Goal: Navigation & Orientation: Find specific page/section

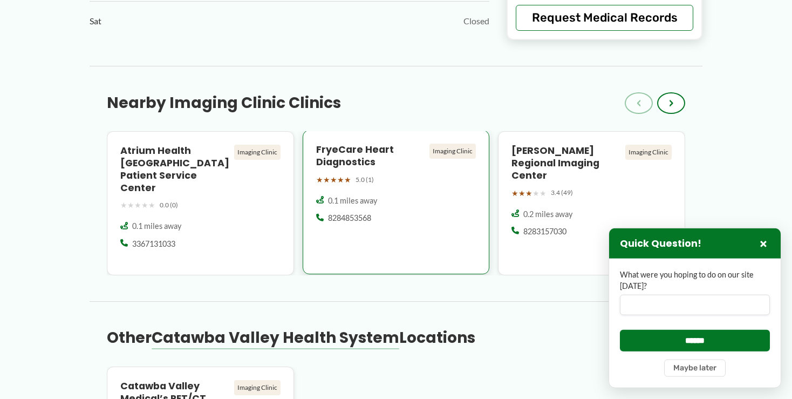
scroll to position [911, 0]
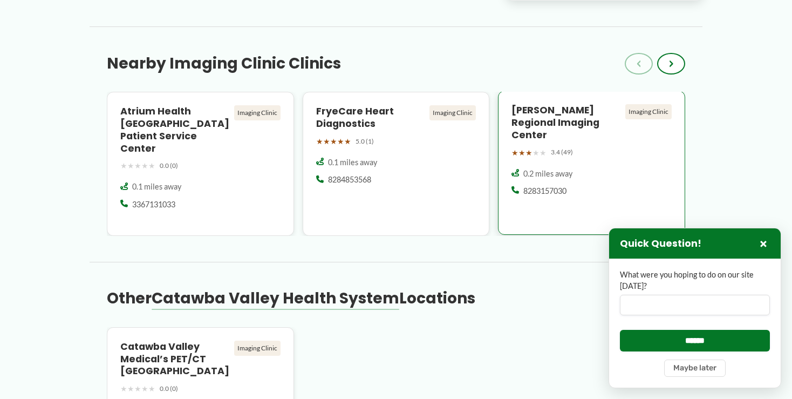
click at [558, 111] on h4 "[PERSON_NAME] Regional Imaging Center" at bounding box center [567, 122] width 110 height 37
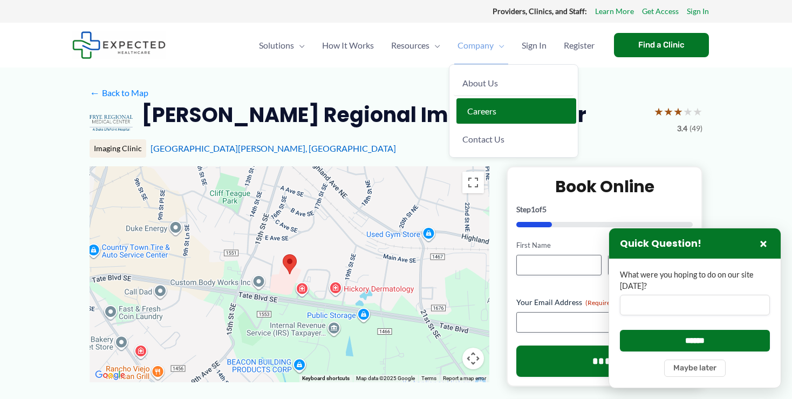
click at [536, 106] on link "Careers" at bounding box center [516, 111] width 120 height 26
